Goal: Navigation & Orientation: Find specific page/section

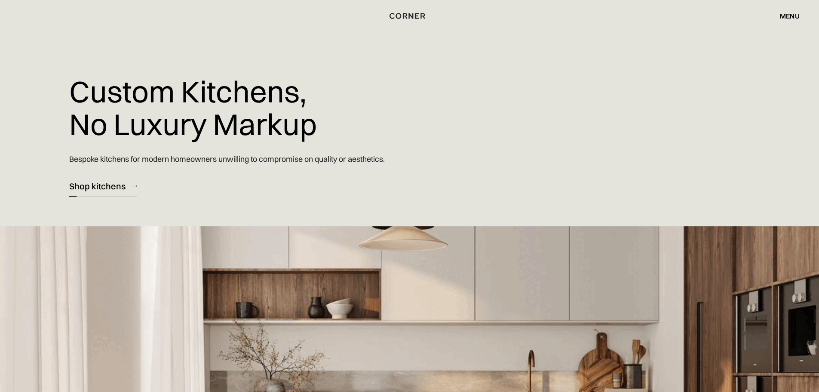
click at [98, 190] on div "Shop kitchens" at bounding box center [97, 186] width 56 height 12
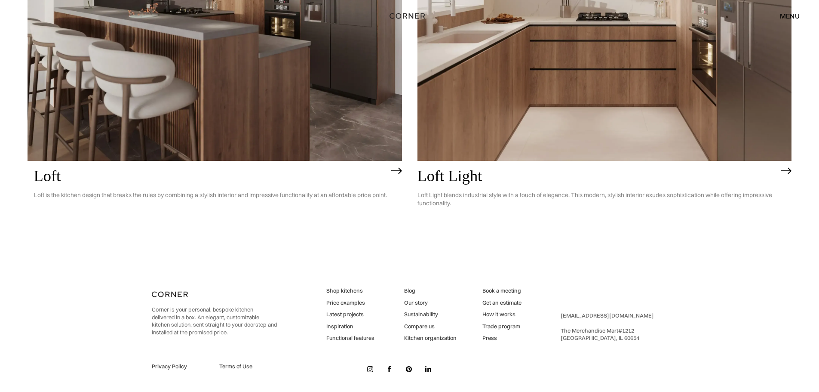
scroll to position [2788, 0]
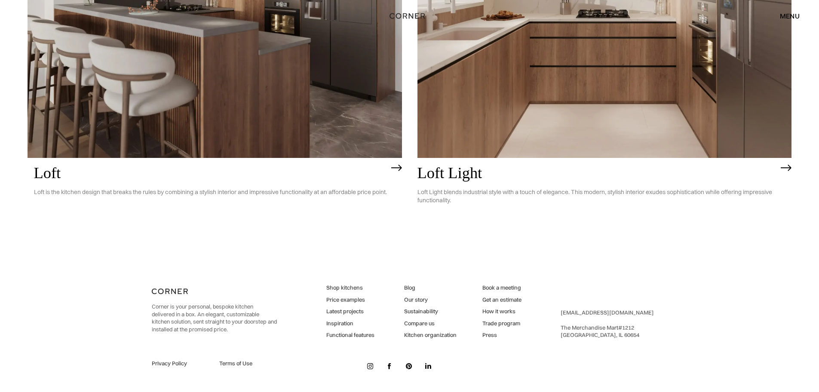
click at [419, 336] on link "Kitchen organization" at bounding box center [430, 335] width 52 height 8
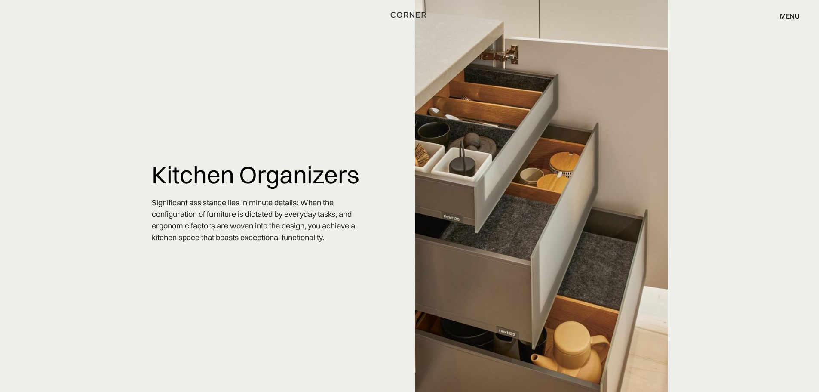
click at [411, 14] on img "home" at bounding box center [408, 14] width 35 height 11
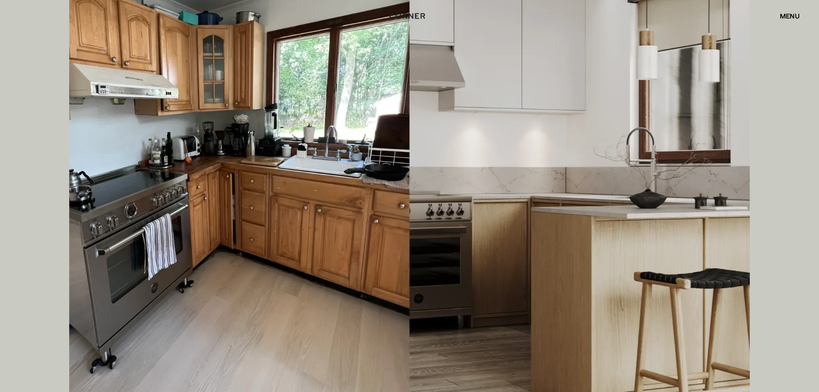
scroll to position [3224, 0]
